Goal: Complete application form: Complete application form

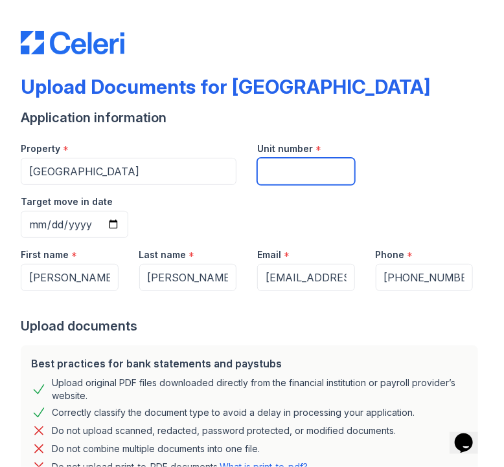
click at [313, 176] on input "Unit number" at bounding box center [306, 171] width 98 height 27
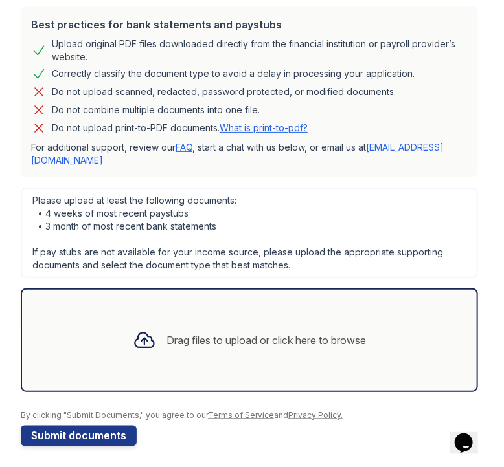
scroll to position [342, 0]
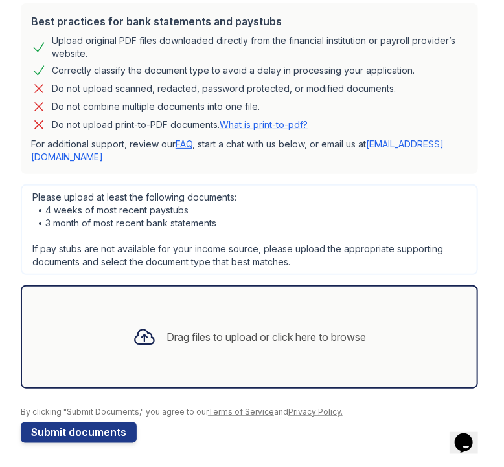
drag, startPoint x: 497, startPoint y: 175, endPoint x: 28, endPoint y: 3, distance: 499.9
type input "32"
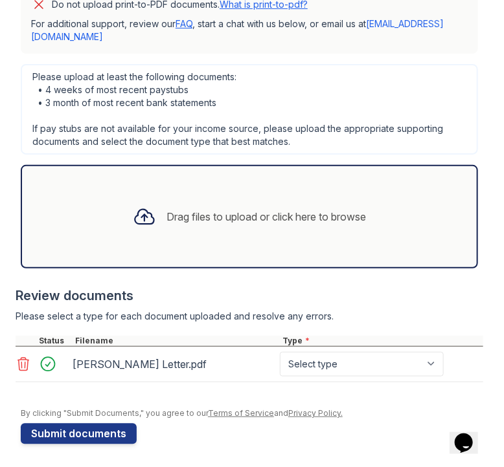
scroll to position [464, 0]
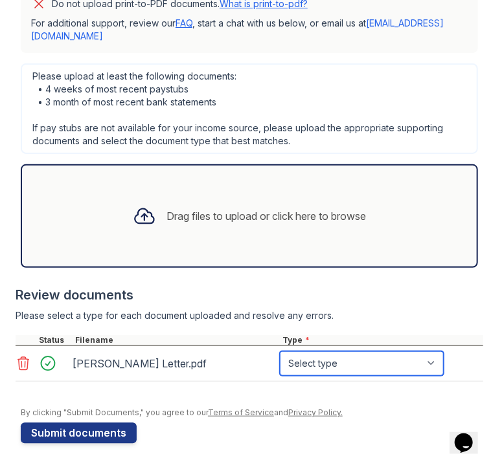
click at [434, 361] on select "Select type Paystub Bank Statement Offer Letter Tax Documents Benefit Award Let…" at bounding box center [362, 364] width 164 height 25
select select "offer_letter"
click at [280, 352] on select "Select type Paystub Bank Statement Offer Letter Tax Documents Benefit Award Let…" at bounding box center [362, 364] width 164 height 25
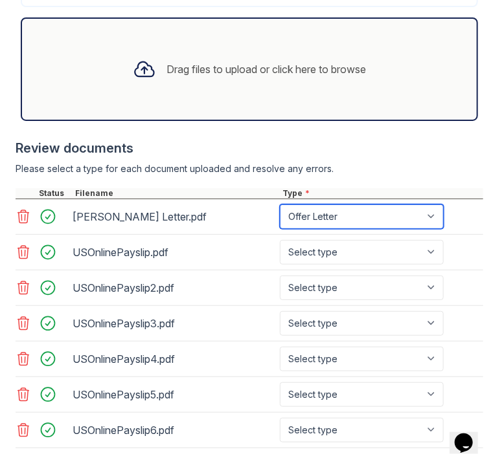
scroll to position [620, 0]
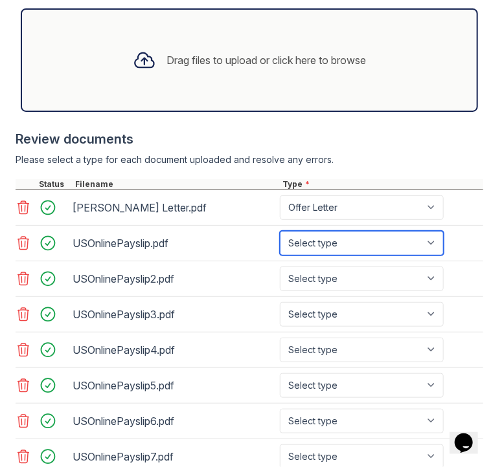
click at [435, 241] on select "Select type Paystub Bank Statement Offer Letter Tax Documents Benefit Award Let…" at bounding box center [362, 243] width 164 height 25
select select "paystub"
click at [280, 231] on select "Select type Paystub Bank Statement Offer Letter Tax Documents Benefit Award Let…" at bounding box center [362, 243] width 164 height 25
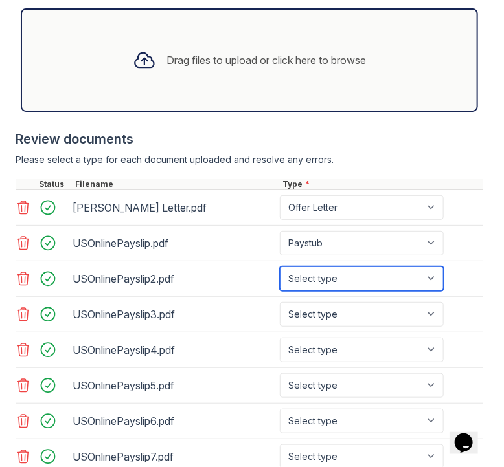
click at [437, 275] on select "Select type Paystub Bank Statement Offer Letter Tax Documents Benefit Award Let…" at bounding box center [362, 279] width 164 height 25
select select "paystub"
click at [280, 267] on select "Select type Paystub Bank Statement Offer Letter Tax Documents Benefit Award Let…" at bounding box center [362, 279] width 164 height 25
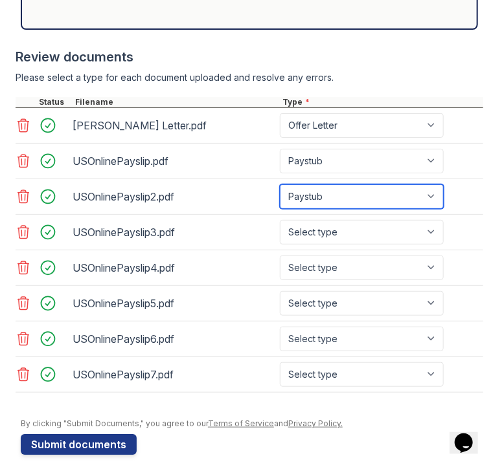
scroll to position [709, 0]
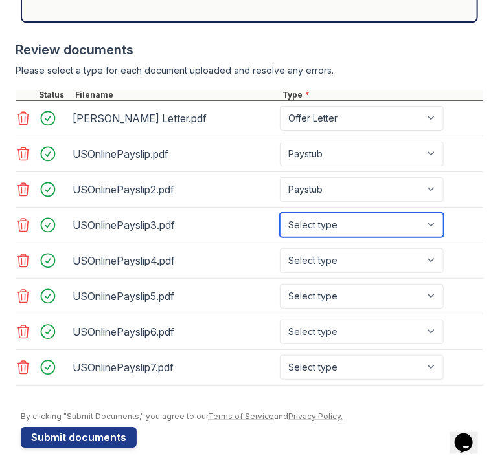
click at [432, 219] on select "Select type Paystub Bank Statement Offer Letter Tax Documents Benefit Award Let…" at bounding box center [362, 225] width 164 height 25
select select "paystub"
click at [280, 213] on select "Select type Paystub Bank Statement Offer Letter Tax Documents Benefit Award Let…" at bounding box center [362, 225] width 164 height 25
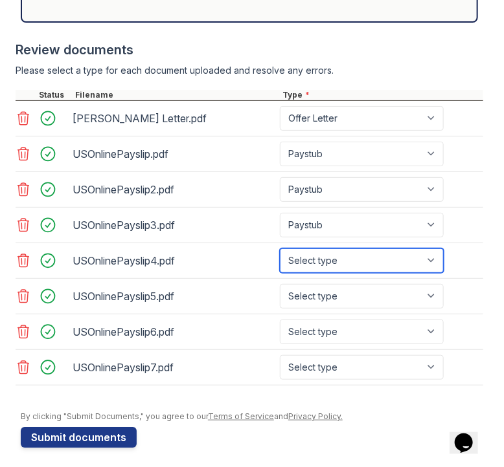
click at [434, 254] on select "Select type Paystub Bank Statement Offer Letter Tax Documents Benefit Award Let…" at bounding box center [362, 261] width 164 height 25
select select "paystub"
click at [280, 249] on select "Select type Paystub Bank Statement Offer Letter Tax Documents Benefit Award Let…" at bounding box center [362, 261] width 164 height 25
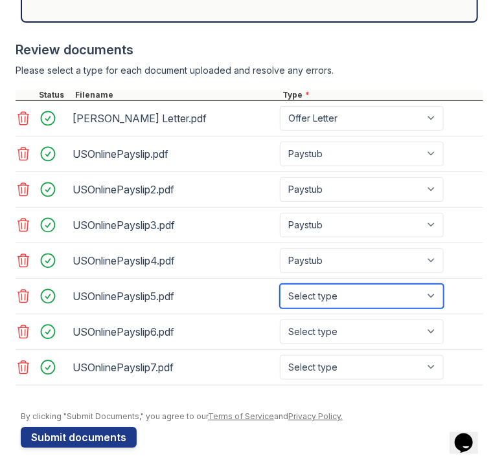
click at [433, 289] on select "Select type Paystub Bank Statement Offer Letter Tax Documents Benefit Award Let…" at bounding box center [362, 296] width 164 height 25
select select "paystub"
click at [280, 284] on select "Select type Paystub Bank Statement Offer Letter Tax Documents Benefit Award Let…" at bounding box center [362, 296] width 164 height 25
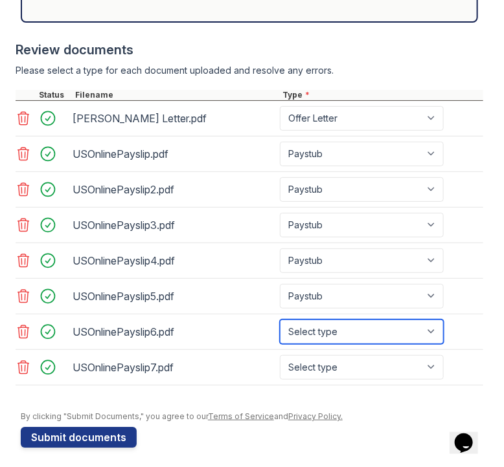
click at [432, 327] on select "Select type Paystub Bank Statement Offer Letter Tax Documents Benefit Award Let…" at bounding box center [362, 332] width 164 height 25
select select "paystub"
click at [280, 320] on select "Select type Paystub Bank Statement Offer Letter Tax Documents Benefit Award Let…" at bounding box center [362, 332] width 164 height 25
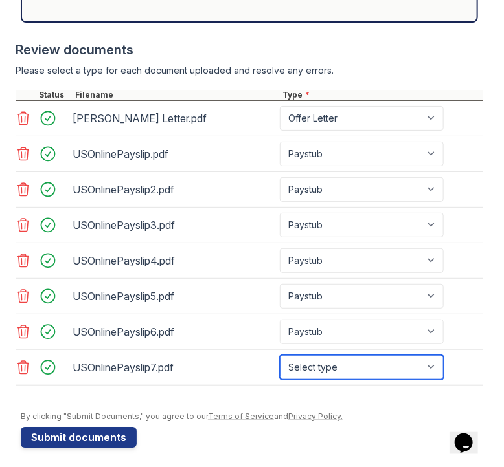
click at [434, 359] on select "Select type Paystub Bank Statement Offer Letter Tax Documents Benefit Award Let…" at bounding box center [362, 367] width 164 height 25
select select "paystub"
click at [280, 355] on select "Select type Paystub Bank Statement Offer Letter Tax Documents Benefit Award Let…" at bounding box center [362, 367] width 164 height 25
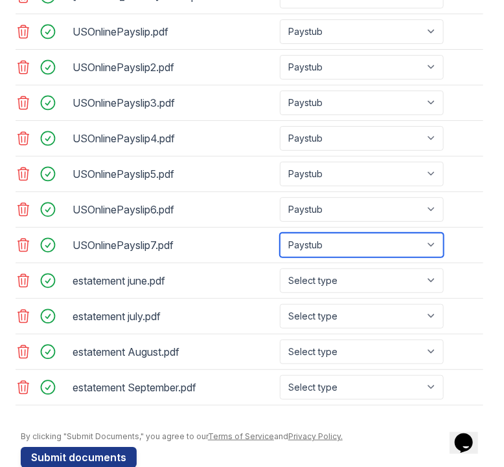
scroll to position [834, 0]
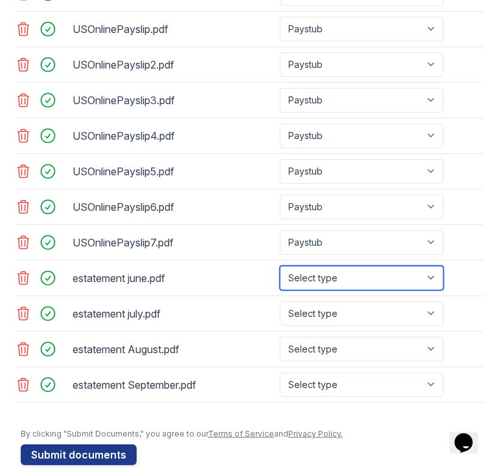
click at [434, 271] on select "Select type Paystub Bank Statement Offer Letter Tax Documents Benefit Award Let…" at bounding box center [362, 278] width 164 height 25
select select "bank_statement"
click at [280, 266] on select "Select type Paystub Bank Statement Offer Letter Tax Documents Benefit Award Let…" at bounding box center [362, 278] width 164 height 25
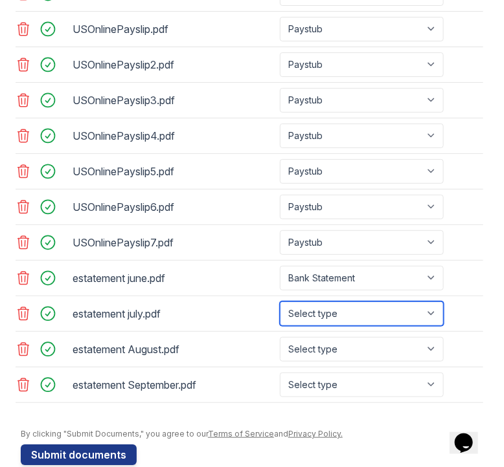
click at [432, 307] on select "Select type Paystub Bank Statement Offer Letter Tax Documents Benefit Award Let…" at bounding box center [362, 314] width 164 height 25
select select "bank_statement"
click at [280, 302] on select "Select type Paystub Bank Statement Offer Letter Tax Documents Benefit Award Let…" at bounding box center [362, 314] width 164 height 25
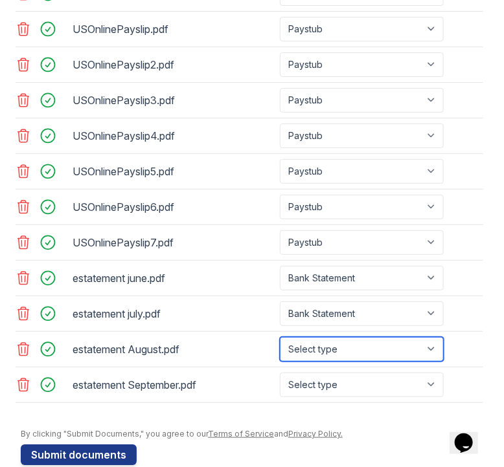
click at [434, 340] on select "Select type Paystub Bank Statement Offer Letter Tax Documents Benefit Award Let…" at bounding box center [362, 349] width 164 height 25
select select "bank_statement"
click at [280, 337] on select "Select type Paystub Bank Statement Offer Letter Tax Documents Benefit Award Let…" at bounding box center [362, 349] width 164 height 25
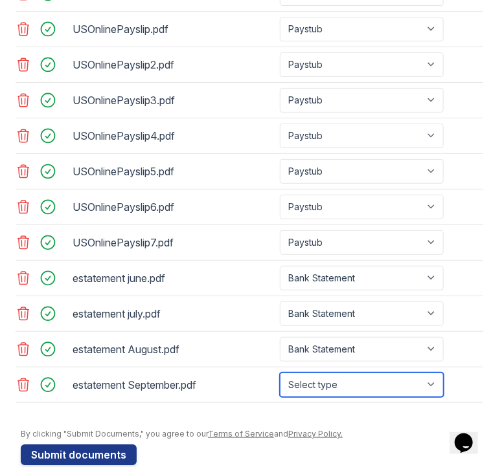
click at [434, 374] on select "Select type Paystub Bank Statement Offer Letter Tax Documents Benefit Award Let…" at bounding box center [362, 385] width 164 height 25
select select "bank_statement"
click at [280, 373] on select "Select type Paystub Bank Statement Offer Letter Tax Documents Benefit Award Let…" at bounding box center [362, 385] width 164 height 25
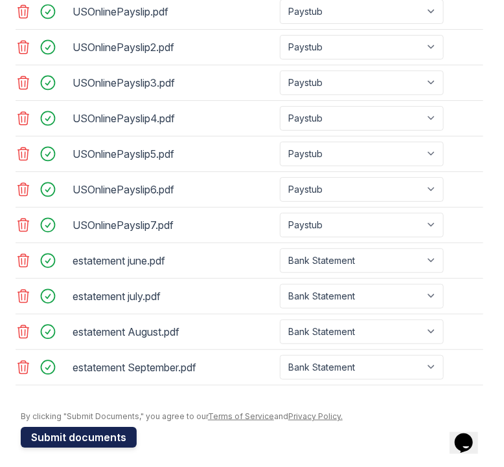
click at [100, 429] on button "Submit documents" at bounding box center [79, 437] width 116 height 21
